Goal: Task Accomplishment & Management: Complete application form

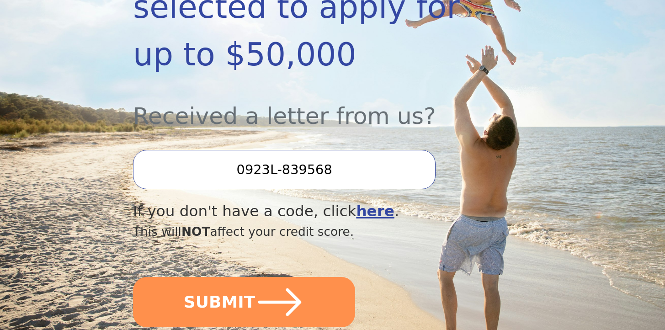
scroll to position [312, 0]
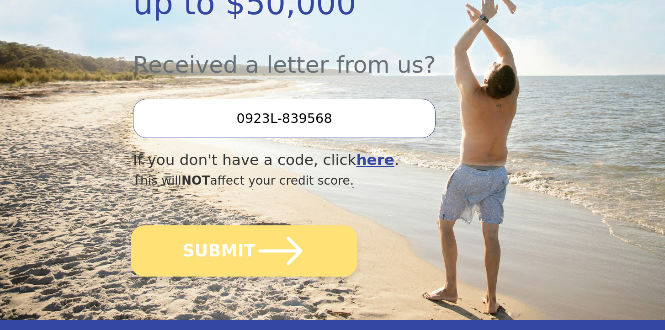
click at [272, 248] on icon "submit" at bounding box center [280, 251] width 50 height 50
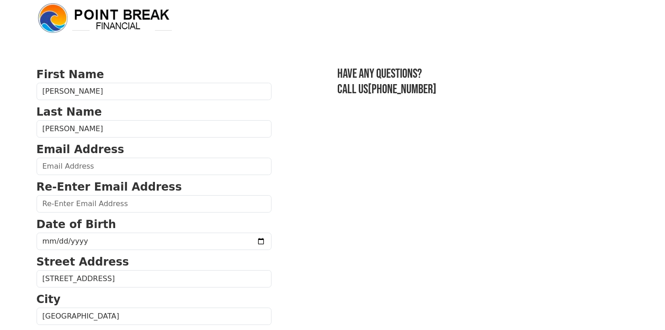
scroll to position [18, 0]
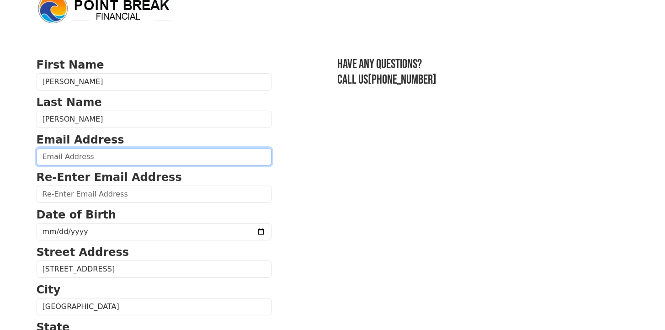
click at [103, 157] on input "email" at bounding box center [154, 156] width 235 height 17
type input "percy.orrego@gmail.com"
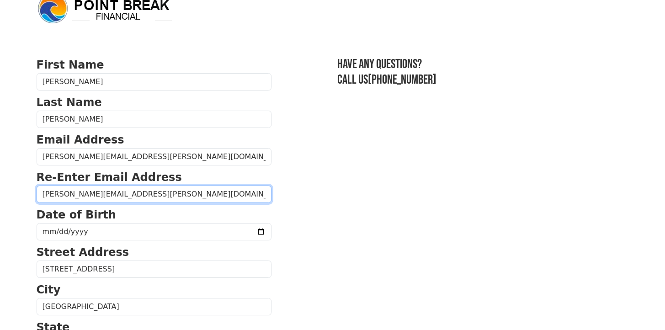
type input "percy.orrego@gmail.com"
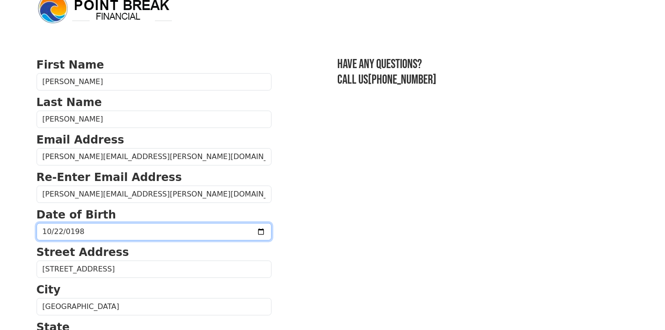
type input "1985-10-22"
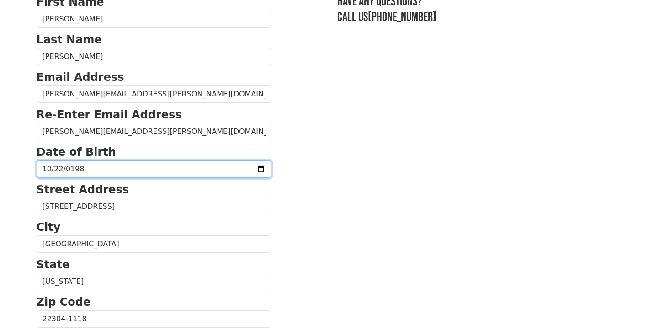
scroll to position [314, 0]
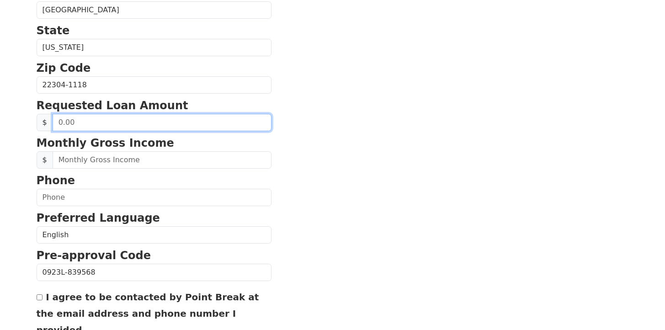
click at [133, 126] on input "text" at bounding box center [162, 122] width 219 height 17
type input "12,000.00"
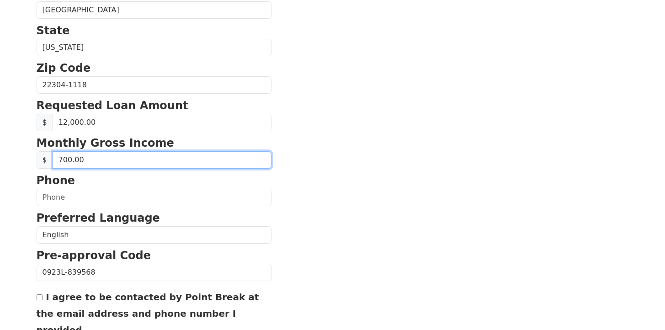
type input "7,000.00"
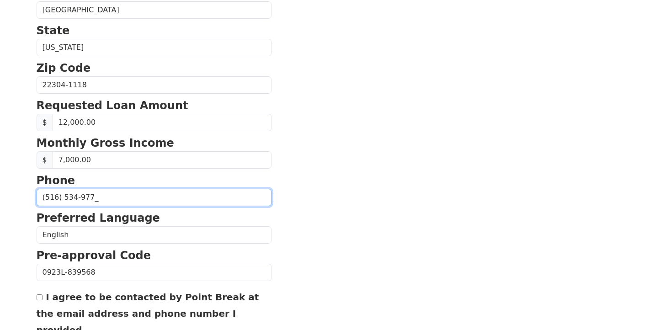
type input "(516) 534-9777"
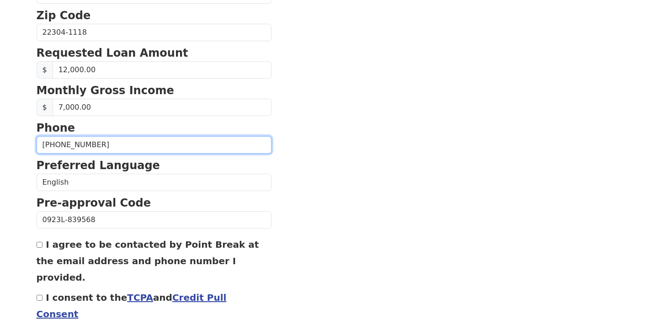
scroll to position [397, 0]
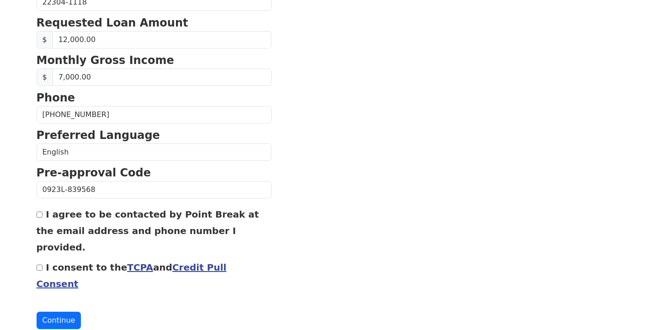
click at [46, 216] on label "I agree to be contacted by Point Break at the email address and phone number I …" at bounding box center [148, 231] width 222 height 44
click at [42, 216] on input "I agree to be contacted by Point Break at the email address and phone number I …" at bounding box center [40, 215] width 6 height 6
checkbox input "true"
click at [43, 259] on div "I consent to the TCPA and Credit Pull Consent" at bounding box center [154, 275] width 235 height 33
click at [46, 262] on label "I consent to the TCPA and Credit Pull Consent" at bounding box center [132, 275] width 190 height 27
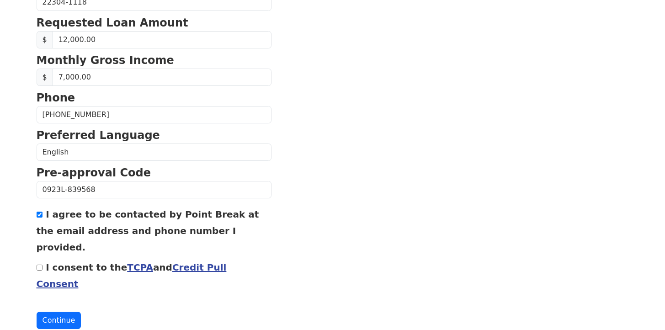
click at [42, 265] on input "I consent to the TCPA and Credit Pull Consent" at bounding box center [40, 268] width 6 height 6
checkbox input "true"
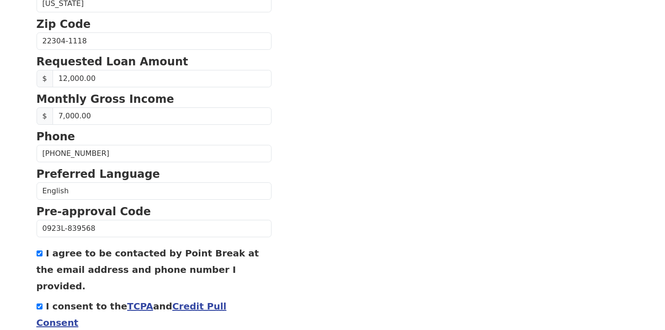
scroll to position [381, 0]
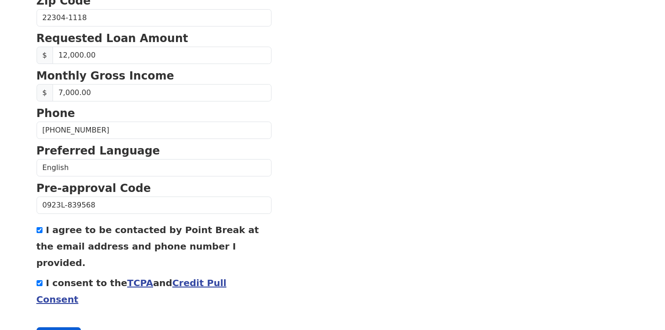
click at [58, 327] on button "Continue" at bounding box center [59, 335] width 45 height 17
